Goal: Use online tool/utility: Use online tool/utility

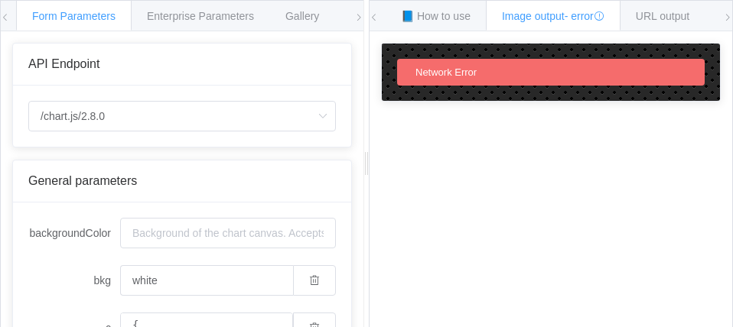
click at [442, 75] on span "Network Error" at bounding box center [445, 72] width 61 height 11
click at [310, 13] on span "Gallery" at bounding box center [302, 16] width 34 height 12
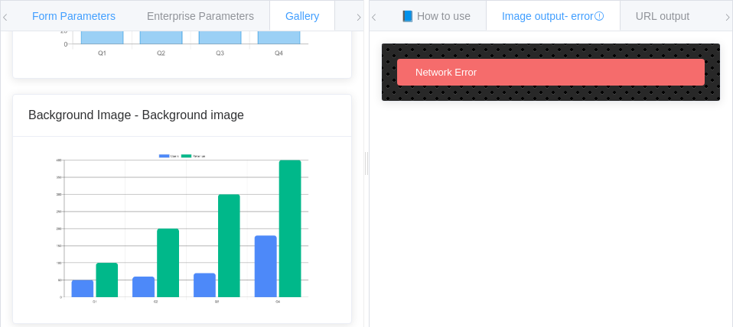
scroll to position [8699, 0]
